Goal: Task Accomplishment & Management: Manage account settings

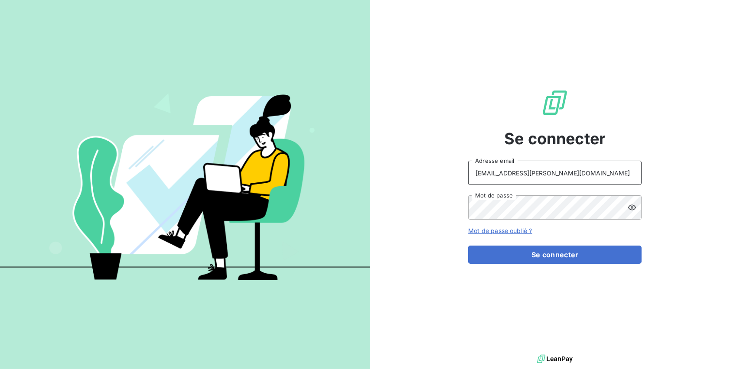
click at [599, 178] on input "[EMAIL_ADDRESS][PERSON_NAME][DOMAIN_NAME]" at bounding box center [554, 173] width 173 height 24
type input "[EMAIL_ADDRESS][PERSON_NAME][DOMAIN_NAME]"
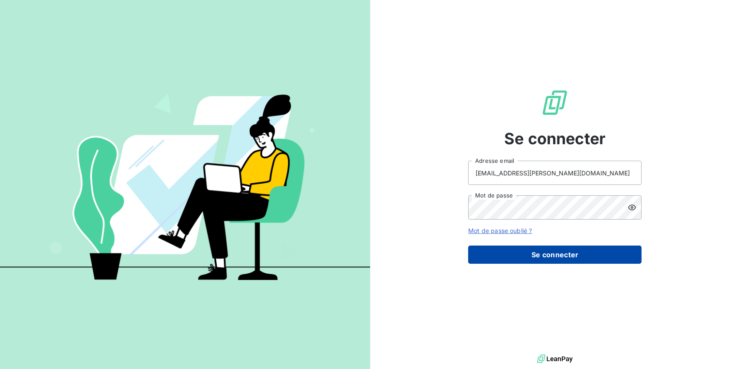
click at [519, 254] on button "Se connecter" at bounding box center [554, 255] width 173 height 18
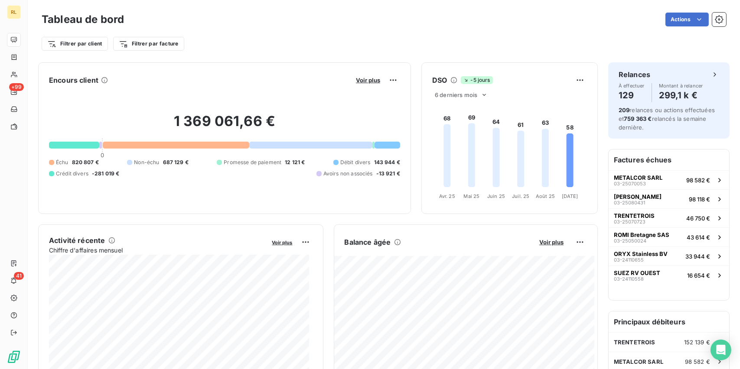
click at [240, 105] on div "1 369 061,66 € 0 Échu 820 807 € Non-échu 687 129 € Promesse de paiement 12 121 …" at bounding box center [224, 145] width 351 height 116
